Goal: Task Accomplishment & Management: Complete application form

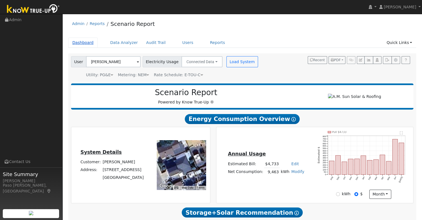
click at [80, 44] on link "Dashboard" at bounding box center [83, 42] width 30 height 10
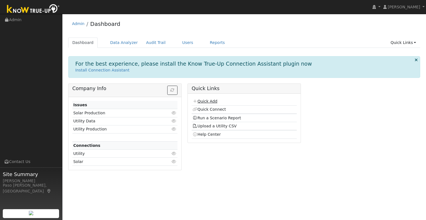
click at [204, 100] on link "Quick Add" at bounding box center [205, 101] width 25 height 4
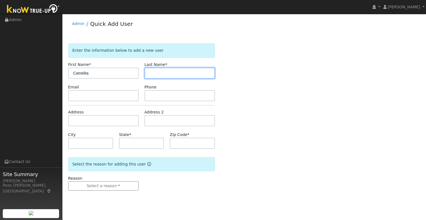
click at [152, 69] on input "text" at bounding box center [180, 72] width 71 height 11
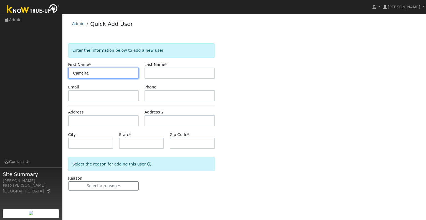
drag, startPoint x: 79, startPoint y: 73, endPoint x: 88, endPoint y: 73, distance: 8.9
click at [79, 73] on input "Camelita" at bounding box center [103, 72] width 71 height 11
type input "Carmelita"
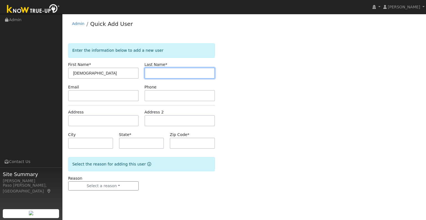
click at [164, 72] on input "text" at bounding box center [180, 72] width 71 height 11
click at [160, 73] on input "Casteneda" at bounding box center [180, 72] width 71 height 11
type input "Castaneda"
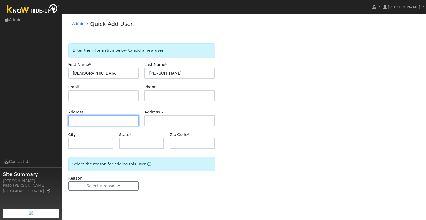
click at [80, 122] on input "text" at bounding box center [103, 120] width 71 height 11
paste input "4575 SAN ARDO AVENUE, ATASCADERO, California 93422"
type input "4575 San Ardo Avenue"
type input "Atascadero"
type input "CA"
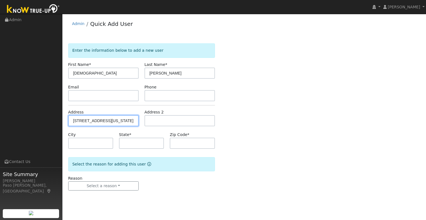
type input "93422"
click at [109, 180] on div "Reason Select a reason New lead New customer adding solar New customer has solar" at bounding box center [103, 182] width 76 height 15
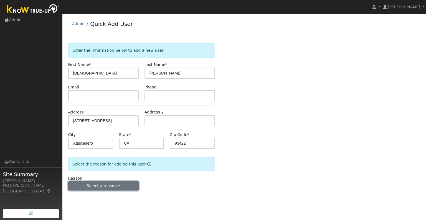
click at [109, 183] on button "Select a reason" at bounding box center [103, 185] width 71 height 9
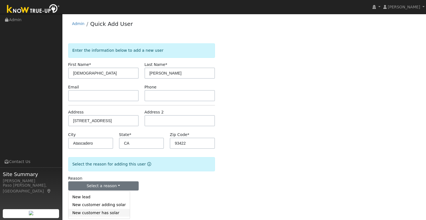
click at [91, 211] on link "New customer has solar" at bounding box center [99, 213] width 61 height 8
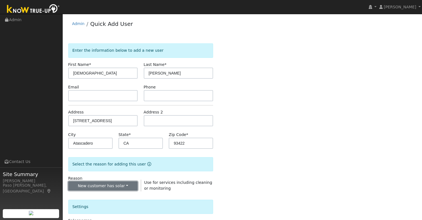
click at [109, 186] on button "New customer has solar" at bounding box center [103, 185] width 70 height 9
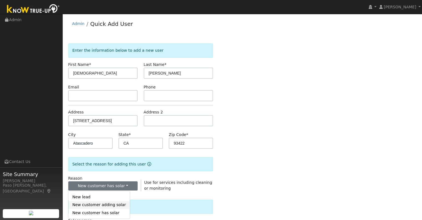
click at [105, 203] on link "New customer adding solar" at bounding box center [99, 205] width 61 height 8
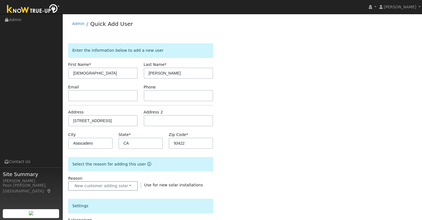
click at [269, 188] on div "Enter the information below to add a new user First Name * Carmelita Last Name …" at bounding box center [242, 199] width 348 height 313
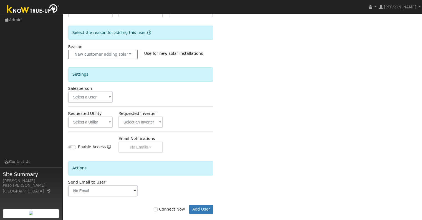
scroll to position [139, 0]
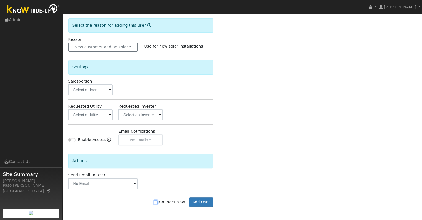
click at [158, 201] on input "Connect Now" at bounding box center [156, 202] width 4 height 4
checkbox input "true"
drag, startPoint x: 202, startPoint y: 203, endPoint x: 204, endPoint y: 206, distance: 4.2
click at [202, 203] on button "Add User" at bounding box center [201, 201] width 24 height 9
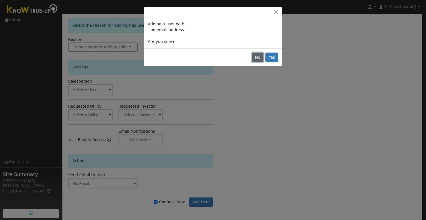
click at [259, 55] on button "No" at bounding box center [258, 56] width 12 height 9
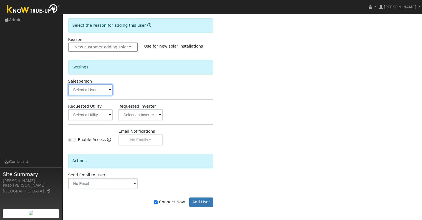
click at [107, 87] on input "text" at bounding box center [90, 89] width 44 height 11
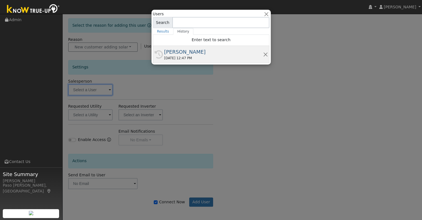
click at [173, 51] on div "[PERSON_NAME]" at bounding box center [213, 51] width 99 height 7
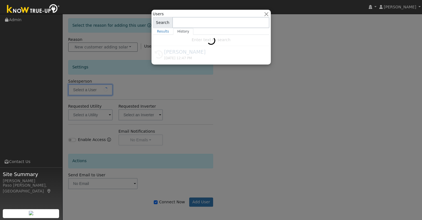
type input "[PERSON_NAME]"
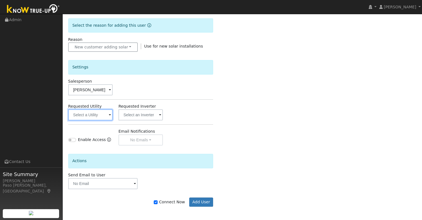
click at [95, 115] on input "text" at bounding box center [90, 114] width 44 height 11
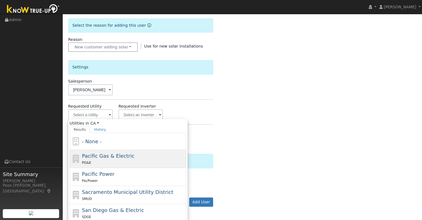
click at [104, 162] on div "PG&E" at bounding box center [133, 162] width 103 height 6
type input "Pacific Gas & Electric"
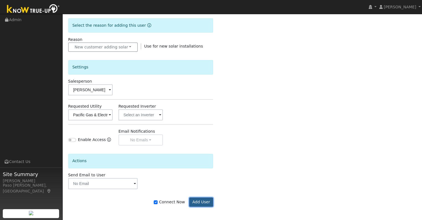
click at [203, 201] on button "Add User" at bounding box center [201, 201] width 24 height 9
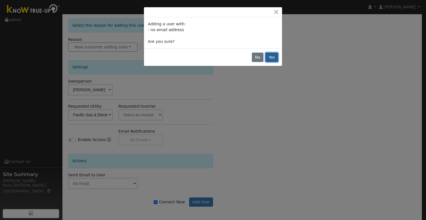
click at [272, 56] on button "Yes" at bounding box center [272, 56] width 13 height 9
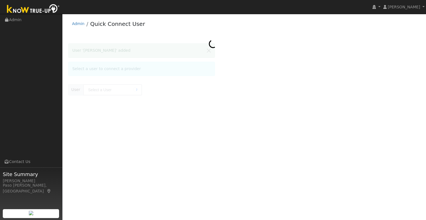
type input "[DEMOGRAPHIC_DATA][PERSON_NAME]"
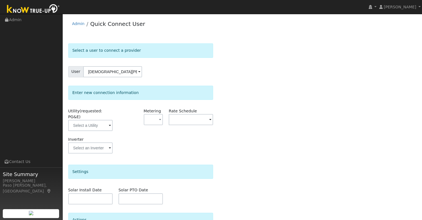
click at [109, 122] on span at bounding box center [110, 125] width 2 height 6
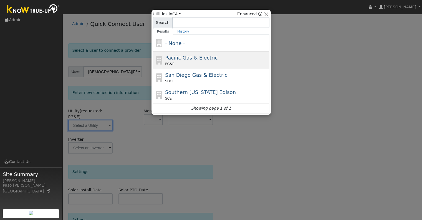
click at [171, 69] on div "Pacific Gas & Electric PG&E" at bounding box center [211, 77] width 117 height 17
type input "PG&E"
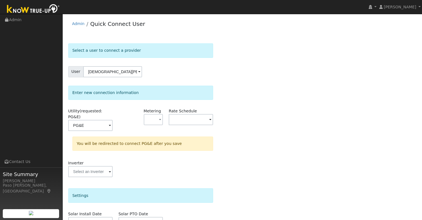
click at [297, 116] on div "Select a user to connect a provider User Carmelita Castaneda Account Default Ac…" at bounding box center [242, 169] width 348 height 253
click at [113, 123] on input "text" at bounding box center [90, 125] width 44 height 11
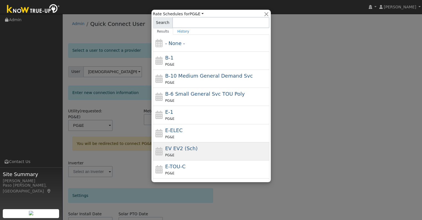
scroll to position [28, 0]
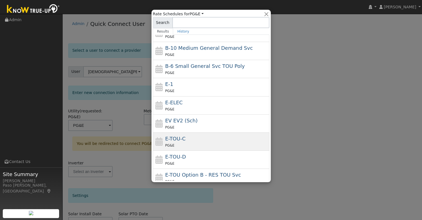
click at [184, 150] on div "E-TOU-C PG&E" at bounding box center [211, 159] width 117 height 18
type input "E-TOU-C"
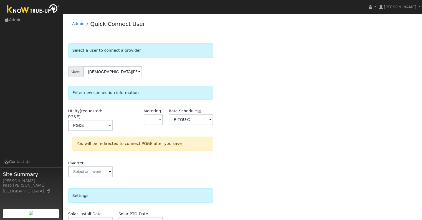
click at [322, 150] on div "Select a user to connect a provider User Carmelita Castaneda Account Default Ac…" at bounding box center [242, 169] width 348 height 253
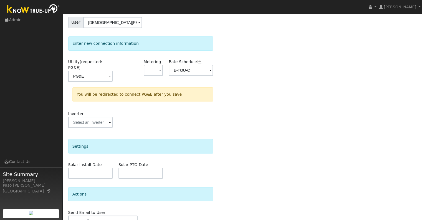
scroll to position [72, 0]
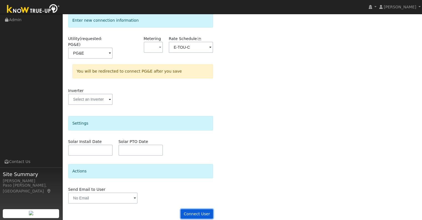
click at [195, 209] on button "Connect User" at bounding box center [197, 213] width 33 height 9
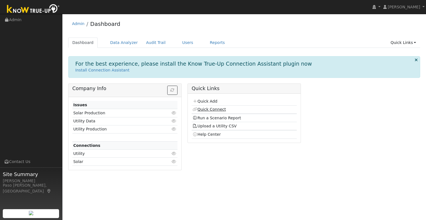
click at [207, 109] on link "Quick Connect" at bounding box center [209, 109] width 33 height 4
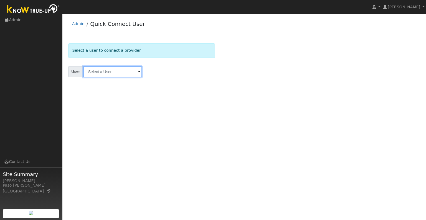
click at [102, 76] on input "text" at bounding box center [112, 71] width 59 height 11
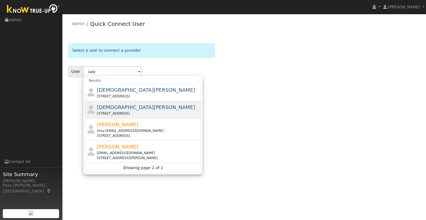
click at [127, 105] on span "[DEMOGRAPHIC_DATA][PERSON_NAME]" at bounding box center [146, 107] width 98 height 6
type input "[DEMOGRAPHIC_DATA][PERSON_NAME]"
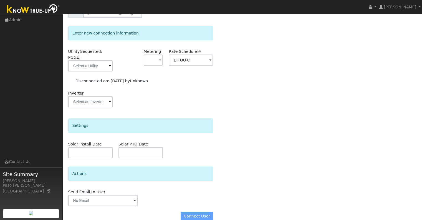
scroll to position [62, 0]
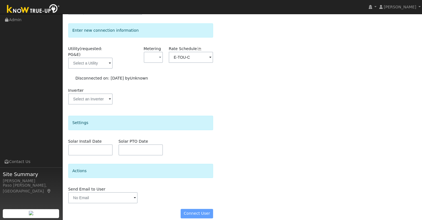
click at [189, 209] on div "Connect User" at bounding box center [140, 213] width 151 height 9
click at [199, 209] on div "Connect User" at bounding box center [140, 213] width 151 height 9
click at [90, 61] on input "text" at bounding box center [90, 62] width 44 height 11
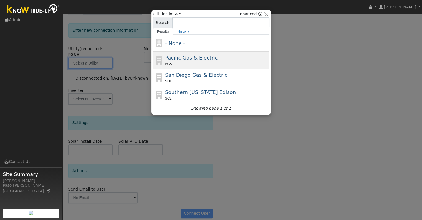
click at [165, 55] on span "Pacific Gas & Electric" at bounding box center [191, 58] width 52 height 6
type input "PG&E"
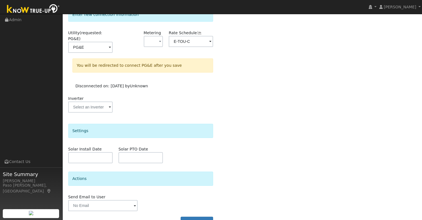
scroll to position [86, 0]
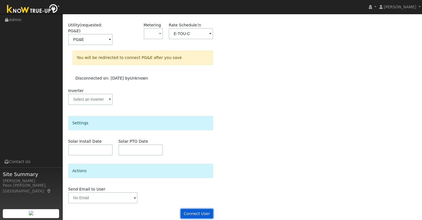
click at [198, 209] on button "Connect User" at bounding box center [197, 213] width 33 height 9
